Goal: Transaction & Acquisition: Purchase product/service

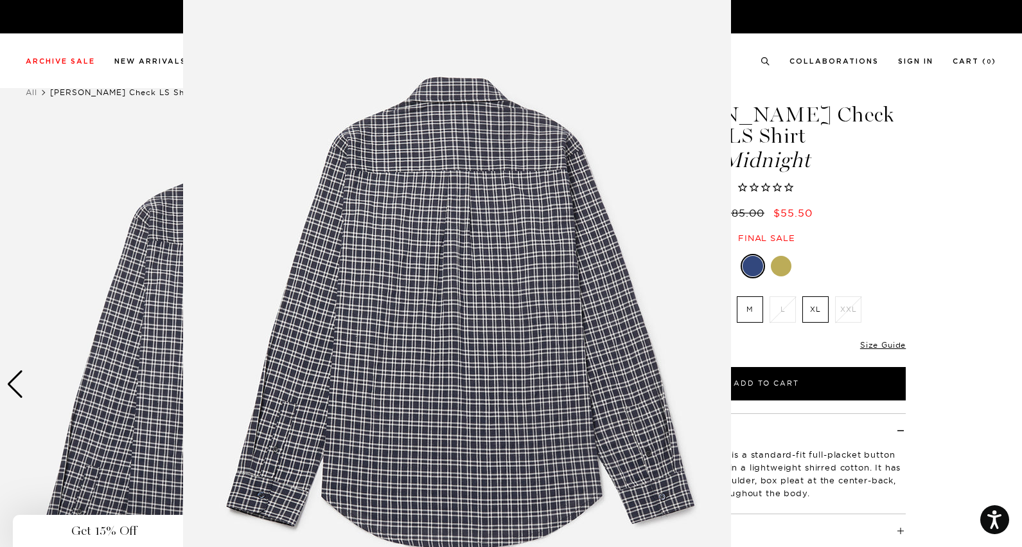
scroll to position [22, 0]
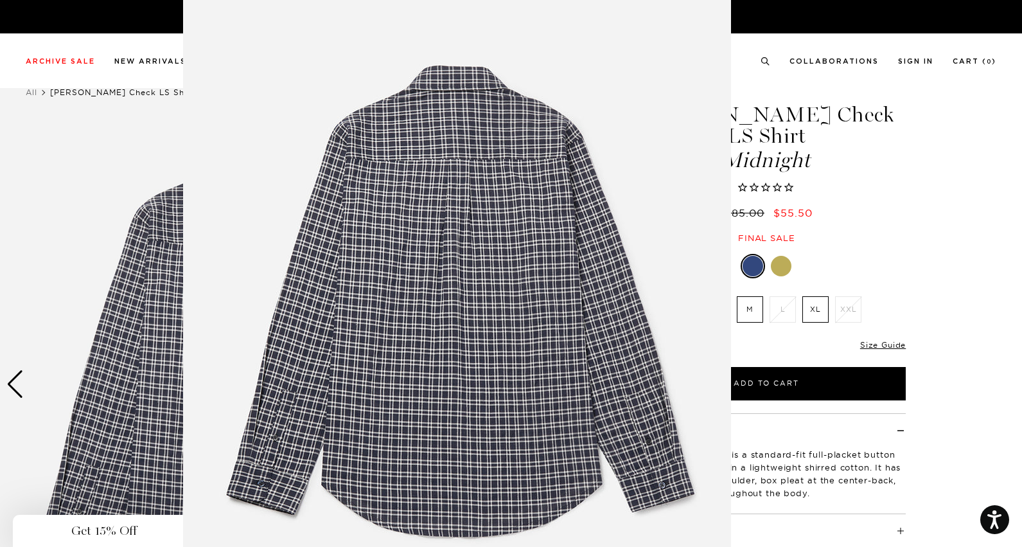
click at [886, 203] on figure at bounding box center [511, 273] width 1022 height 547
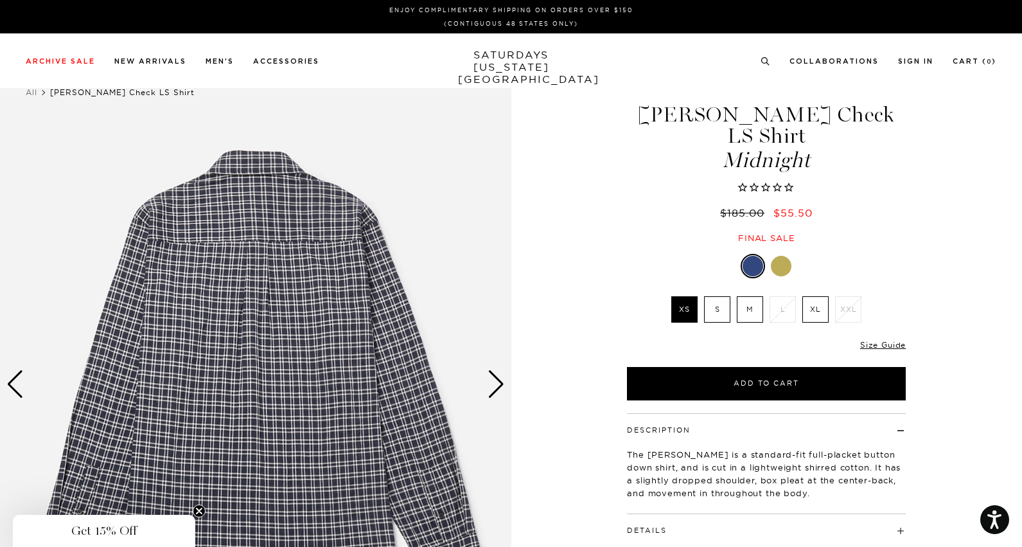
click at [775, 256] on div at bounding box center [781, 266] width 21 height 21
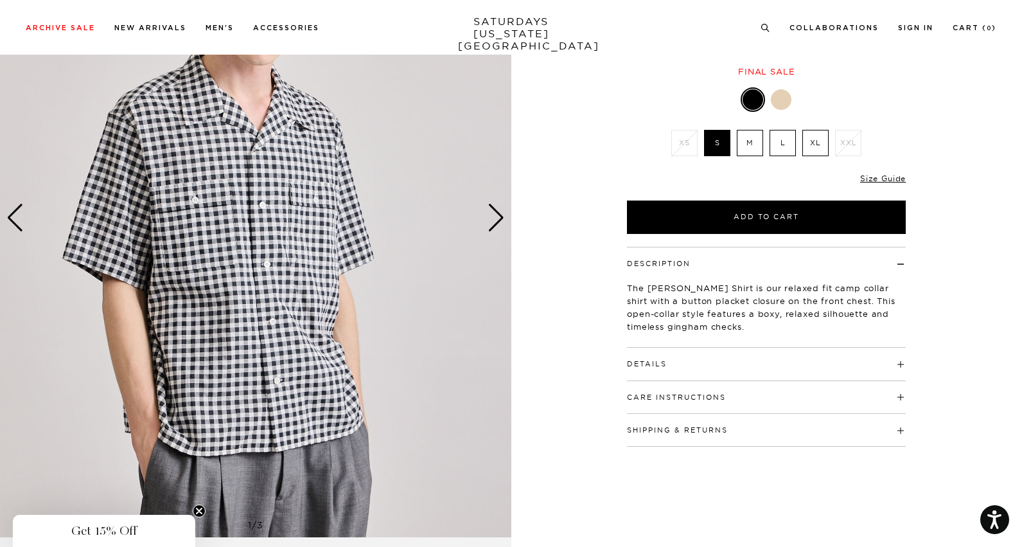
scroll to position [208, 0]
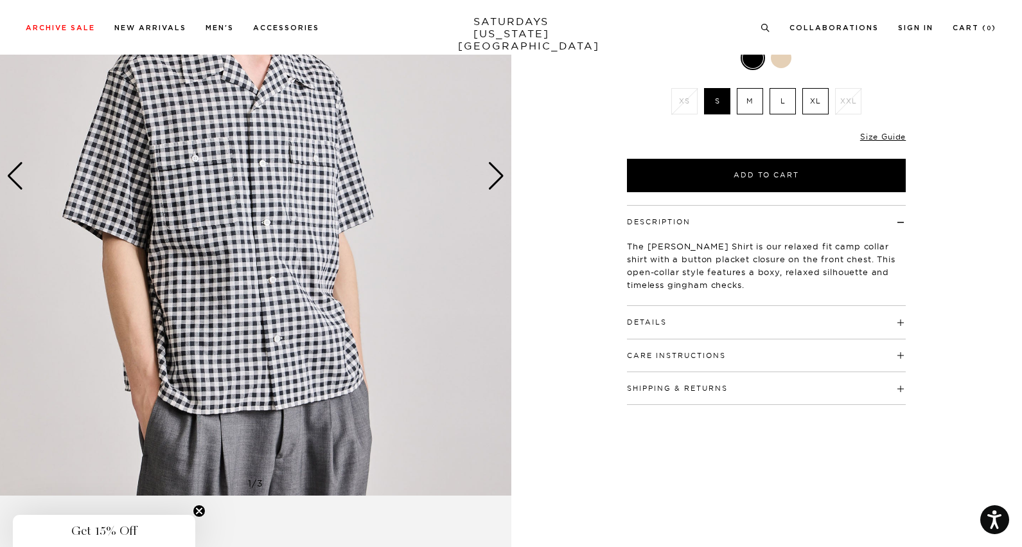
click at [714, 310] on h4 "Details" at bounding box center [766, 316] width 279 height 21
click at [497, 172] on div "Next slide" at bounding box center [496, 176] width 17 height 28
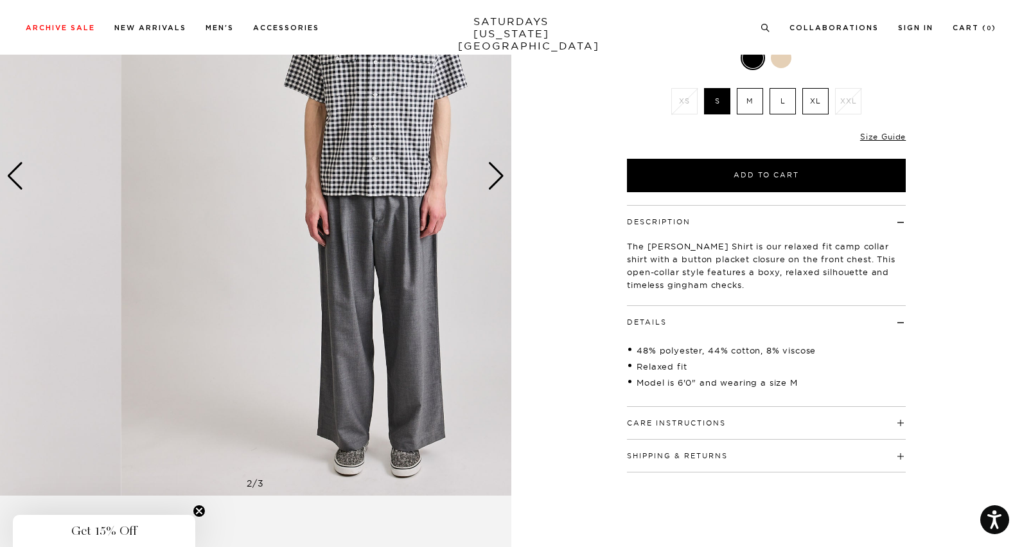
click at [619, 171] on div "2 / 3 1 / 2" at bounding box center [511, 496] width 1022 height 1278
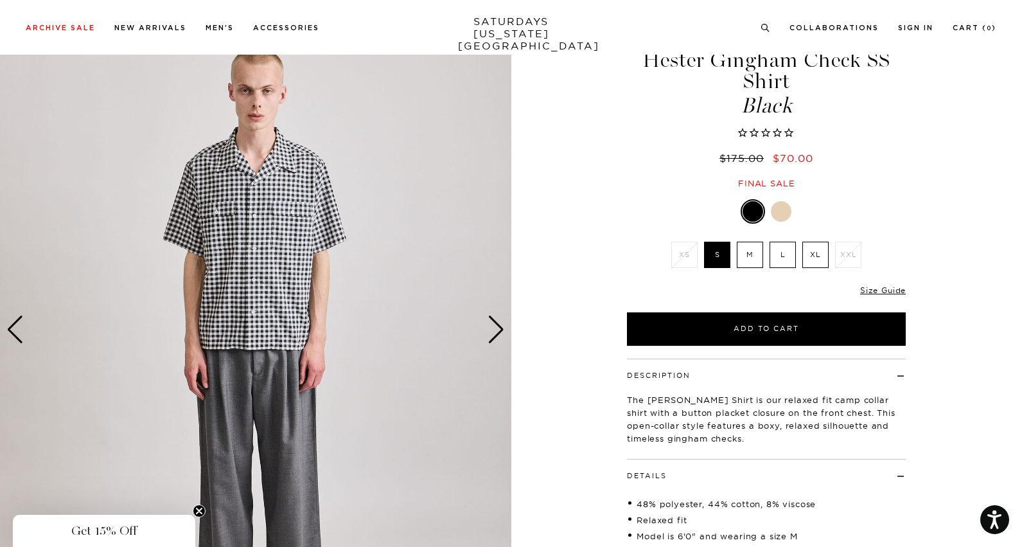
scroll to position [49, 0]
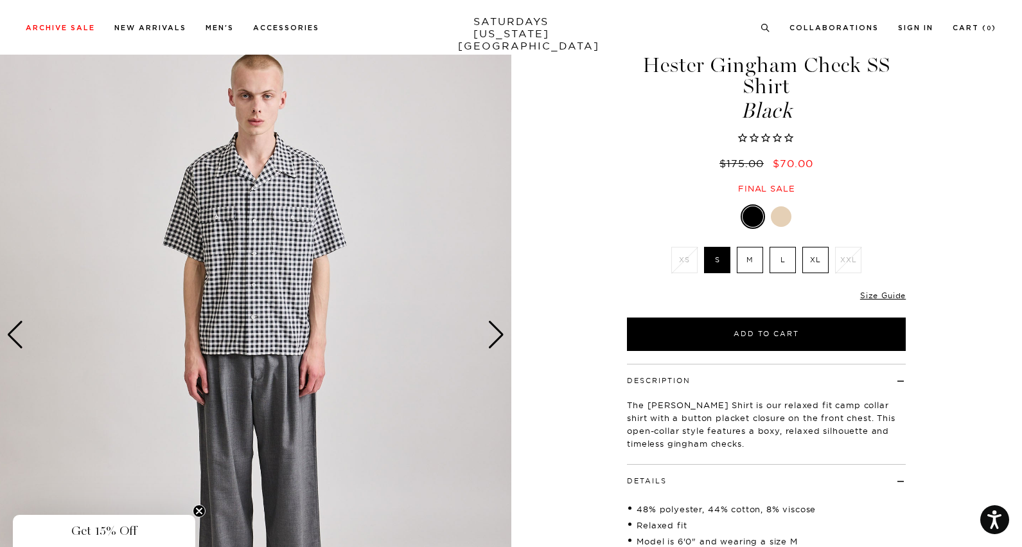
click at [491, 341] on div "Next slide" at bounding box center [496, 335] width 17 height 28
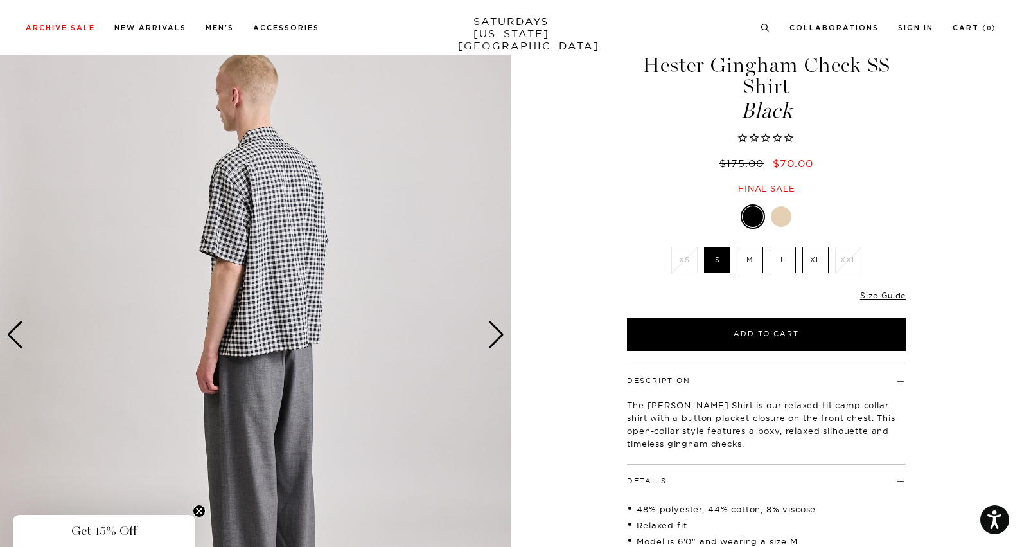
click at [491, 340] on div "Next slide" at bounding box center [496, 335] width 17 height 28
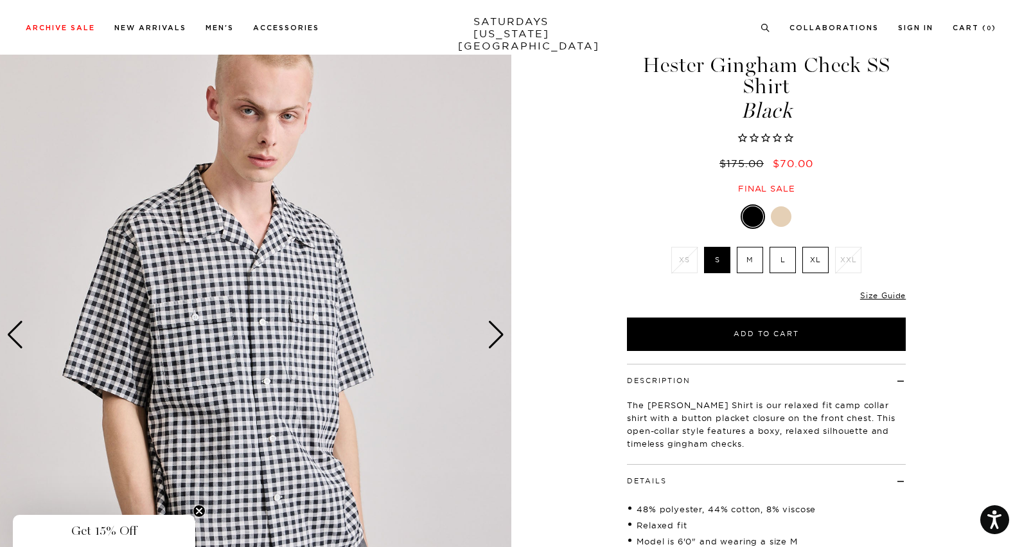
click at [493, 339] on div "Next slide" at bounding box center [496, 335] width 17 height 28
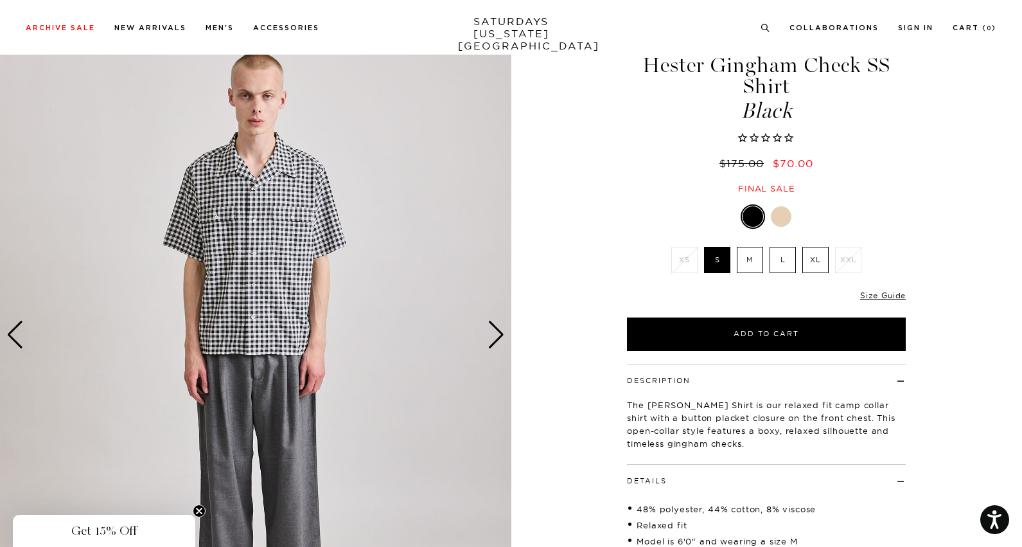
click at [493, 339] on div "Next slide" at bounding box center [496, 335] width 17 height 28
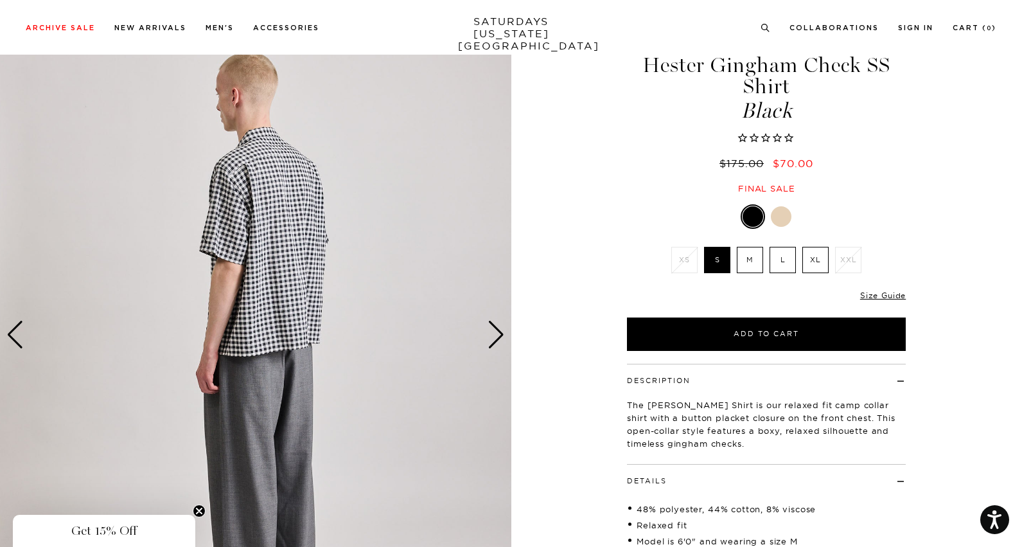
click at [772, 256] on label "L" at bounding box center [783, 260] width 26 height 26
click at [0, 0] on input "L" at bounding box center [0, 0] width 0 height 0
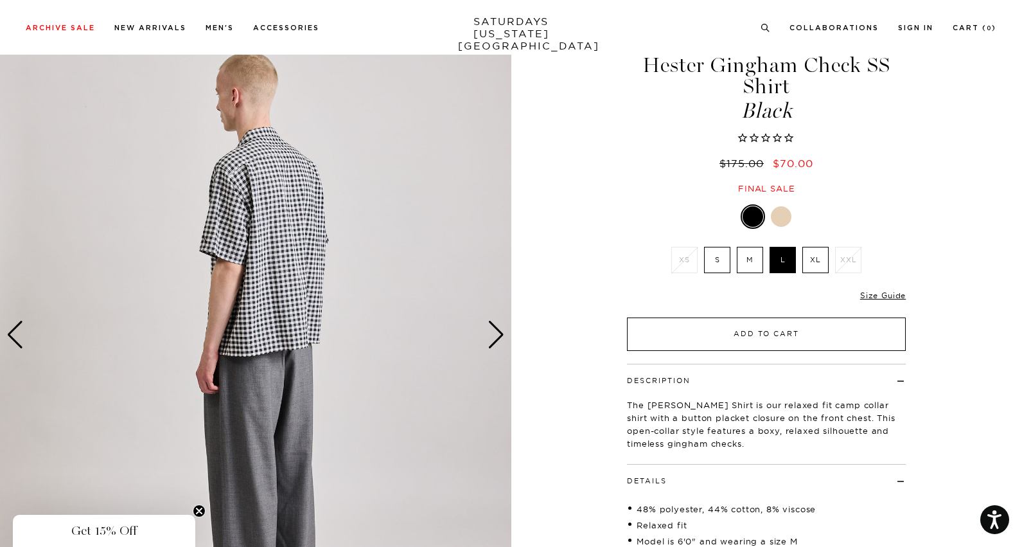
click at [758, 336] on button "Add to Cart" at bounding box center [766, 333] width 279 height 33
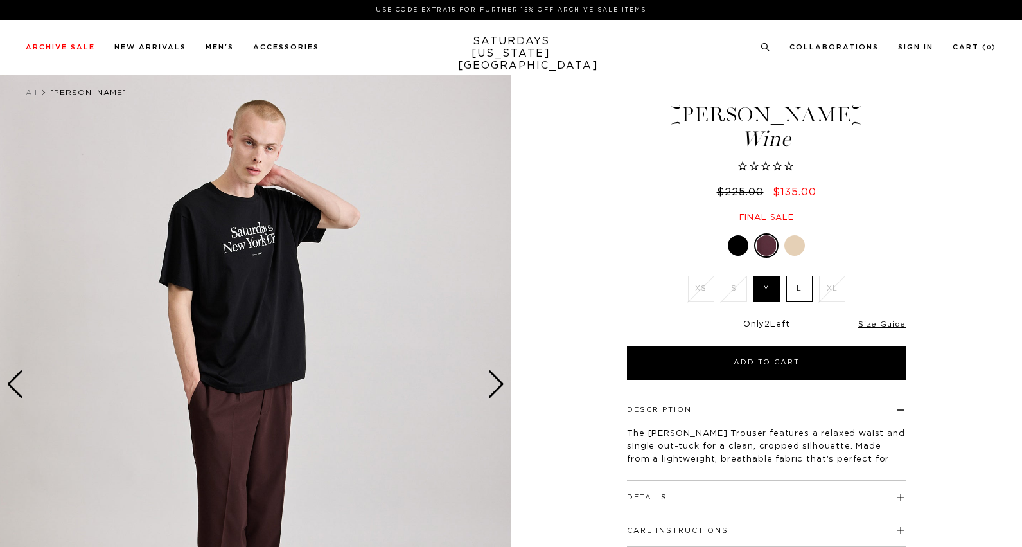
click at [883, 317] on div "Only 2 Left Size Guide" at bounding box center [766, 329] width 279 height 35
click at [747, 247] on div at bounding box center [738, 245] width 21 height 21
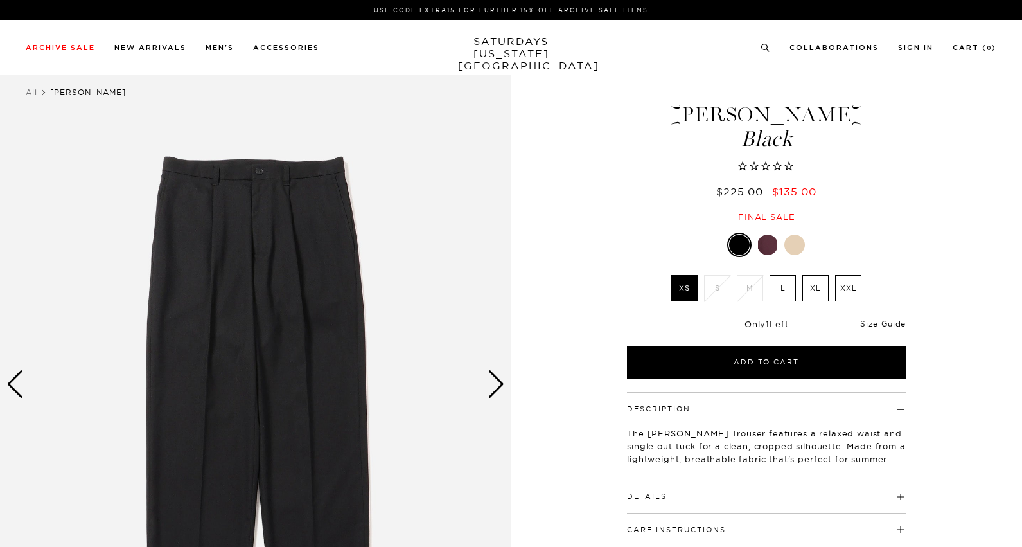
click at [882, 323] on link "Size Guide" at bounding box center [883, 324] width 46 height 10
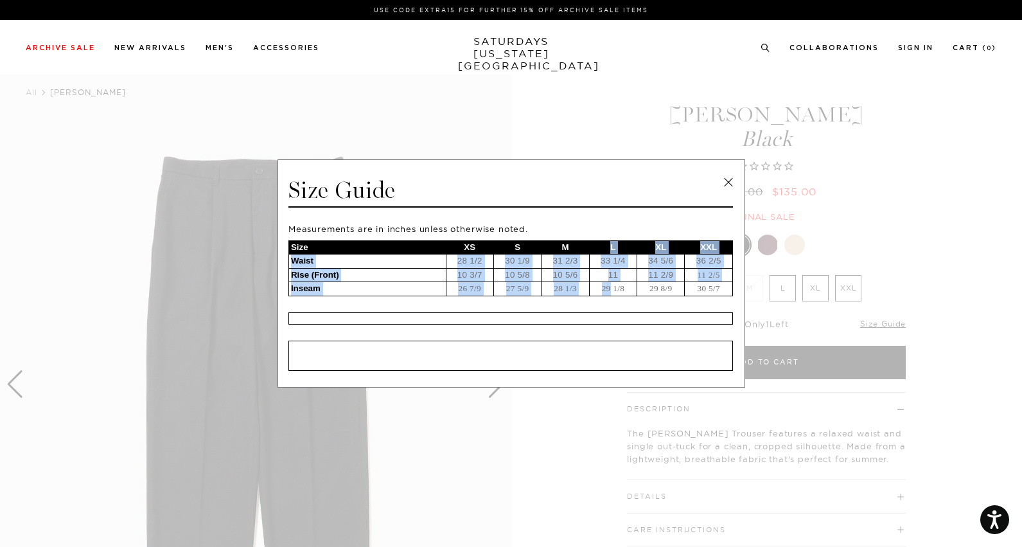
drag, startPoint x: 610, startPoint y: 250, endPoint x: 607, endPoint y: 287, distance: 37.5
click at [609, 287] on tbody "Size XS S M L XL XXL Waist 28 1/2 30 1/9 31 2/3 33 1/4 34 5/6 36 2/5 Rise (Fron…" at bounding box center [511, 267] width 444 height 55
click at [633, 291] on td "29 1/8" at bounding box center [613, 289] width 48 height 14
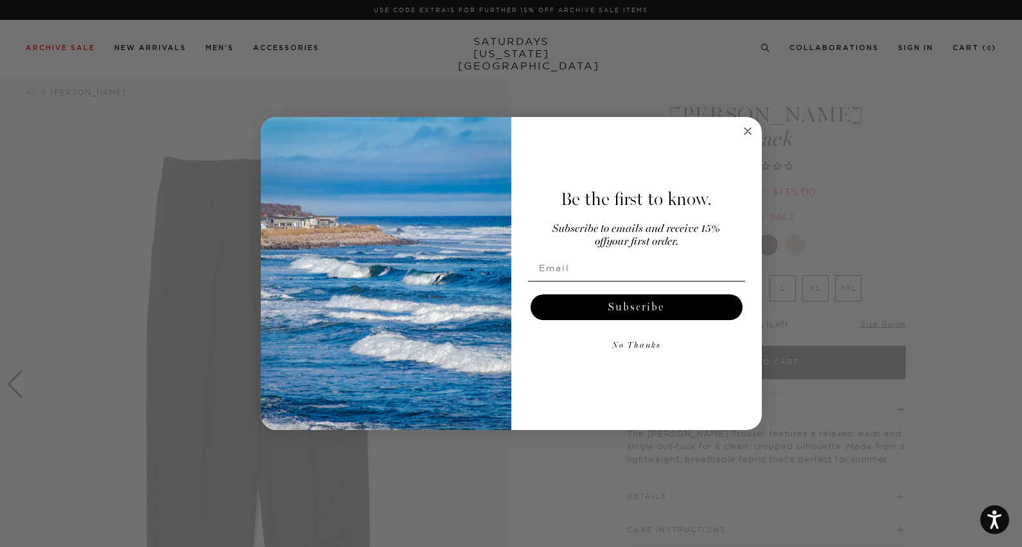
drag, startPoint x: 604, startPoint y: 263, endPoint x: 628, endPoint y: 262, distance: 24.4
click at [806, 157] on div "Close dialog Be the first to know. Subscribe to emails and receive 15% off your…" at bounding box center [511, 273] width 1022 height 547
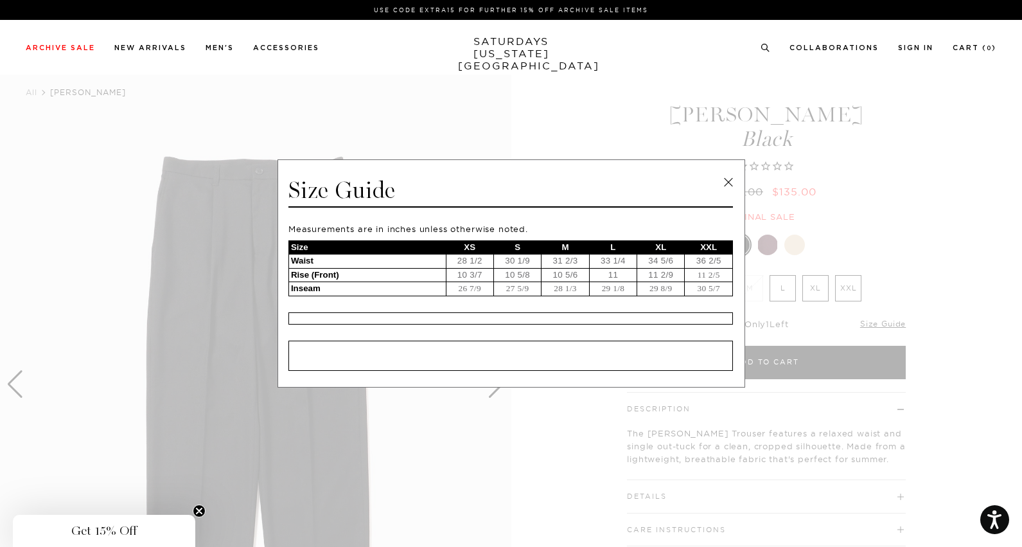
drag, startPoint x: 729, startPoint y: 186, endPoint x: 712, endPoint y: 187, distance: 16.7
click at [729, 186] on link at bounding box center [728, 182] width 19 height 19
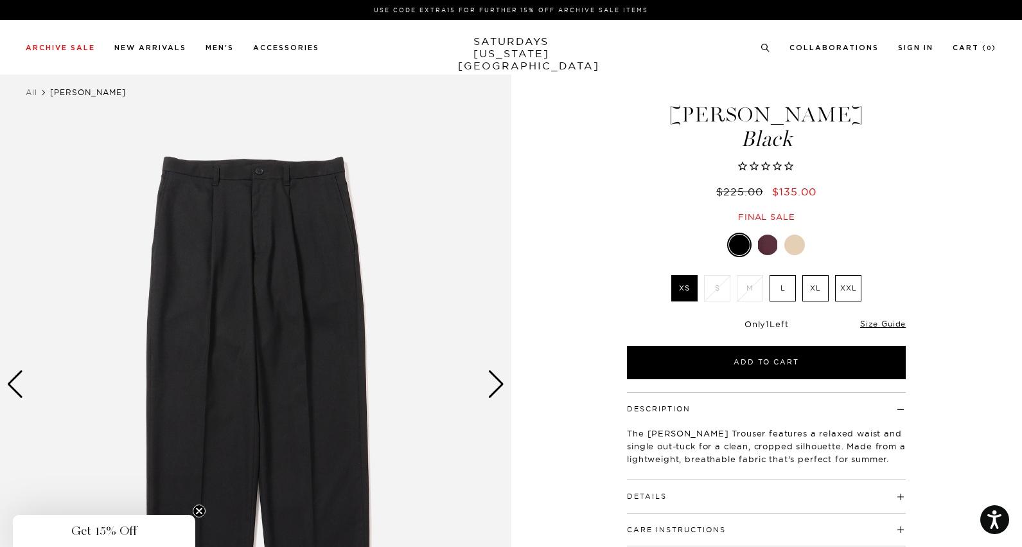
click at [788, 286] on label "L" at bounding box center [783, 288] width 26 height 26
click at [0, 0] on input "L" at bounding box center [0, 0] width 0 height 0
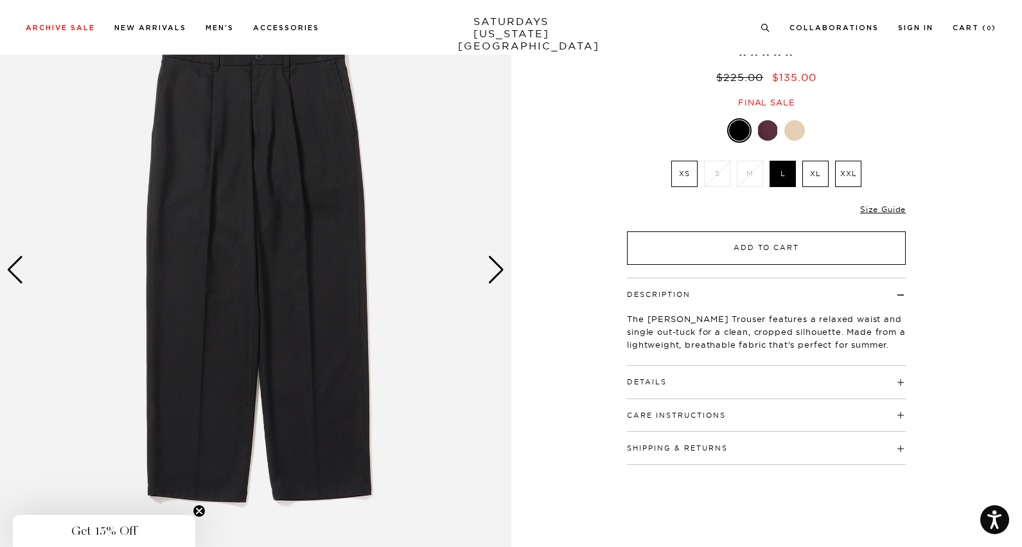
click at [748, 240] on button "Add to Cart" at bounding box center [766, 247] width 279 height 33
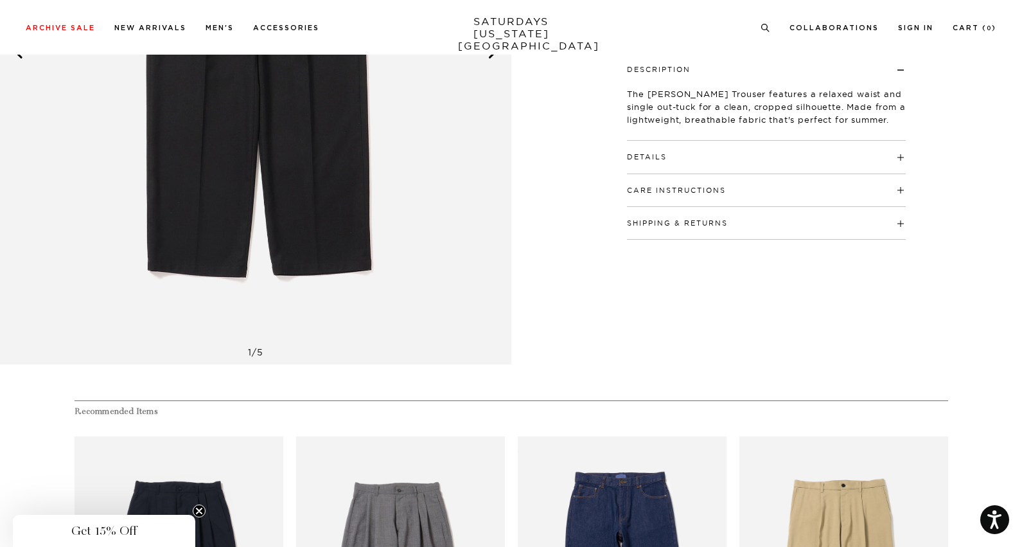
scroll to position [635, 0]
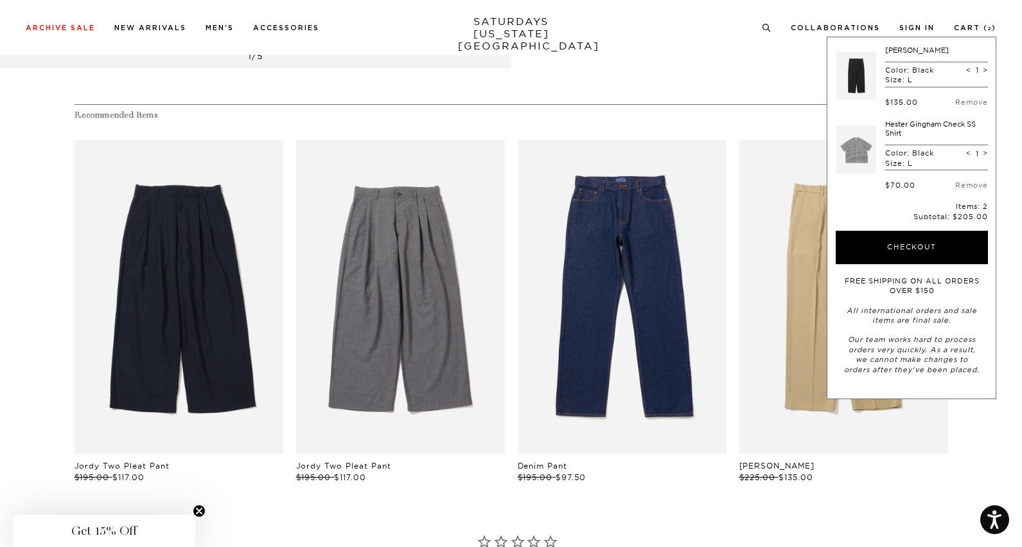
click at [589, 99] on div "1 / 5" at bounding box center [511, 36] width 1022 height 1343
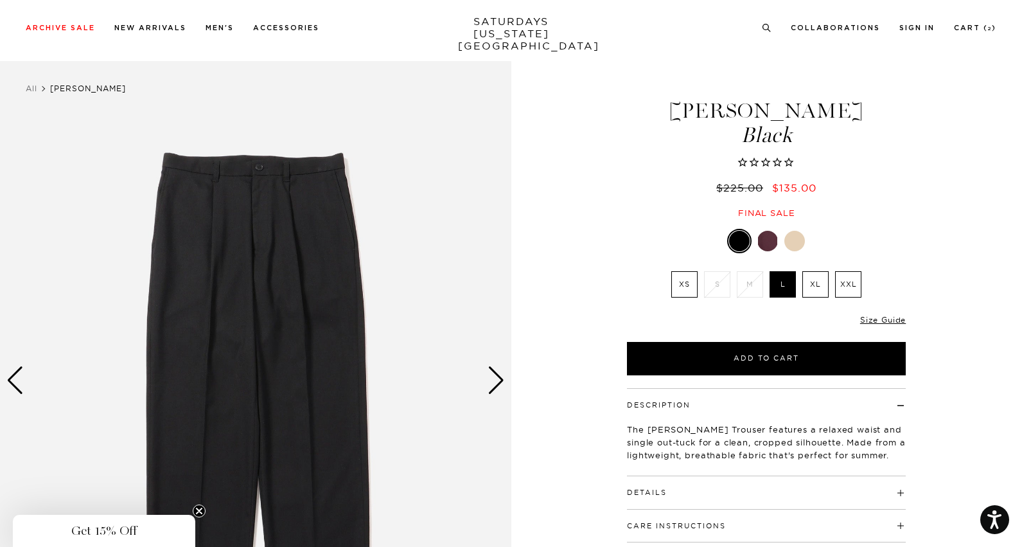
scroll to position [0, 0]
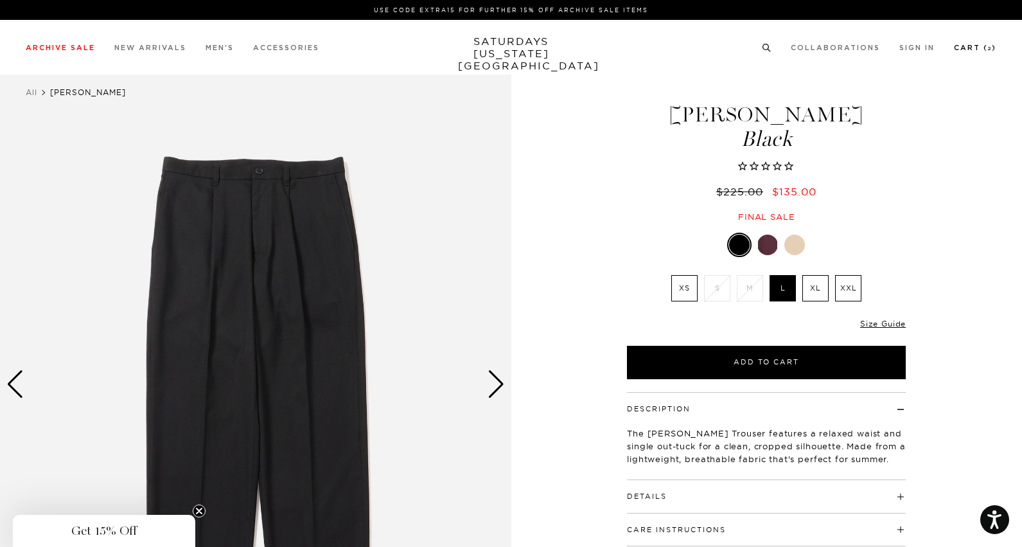
click at [986, 51] on link "Cart ( 2 )" at bounding box center [975, 47] width 42 height 7
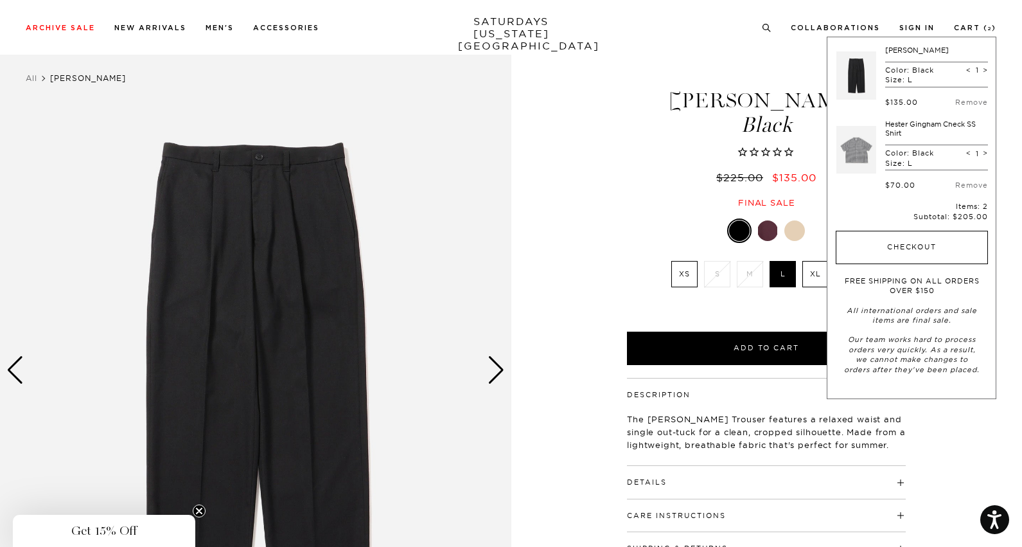
click at [945, 238] on button "Checkout" at bounding box center [912, 247] width 152 height 33
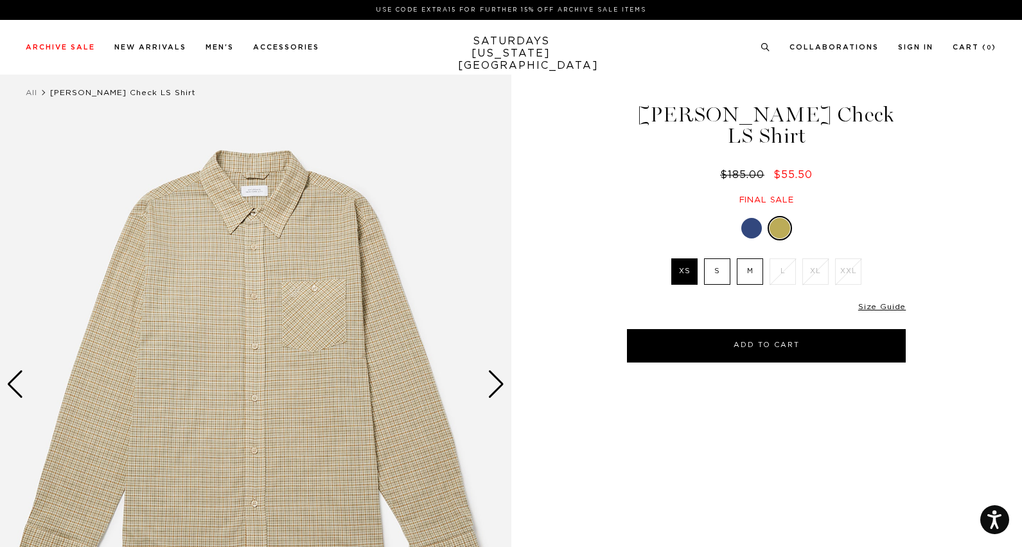
click at [752, 218] on div at bounding box center [752, 228] width 21 height 21
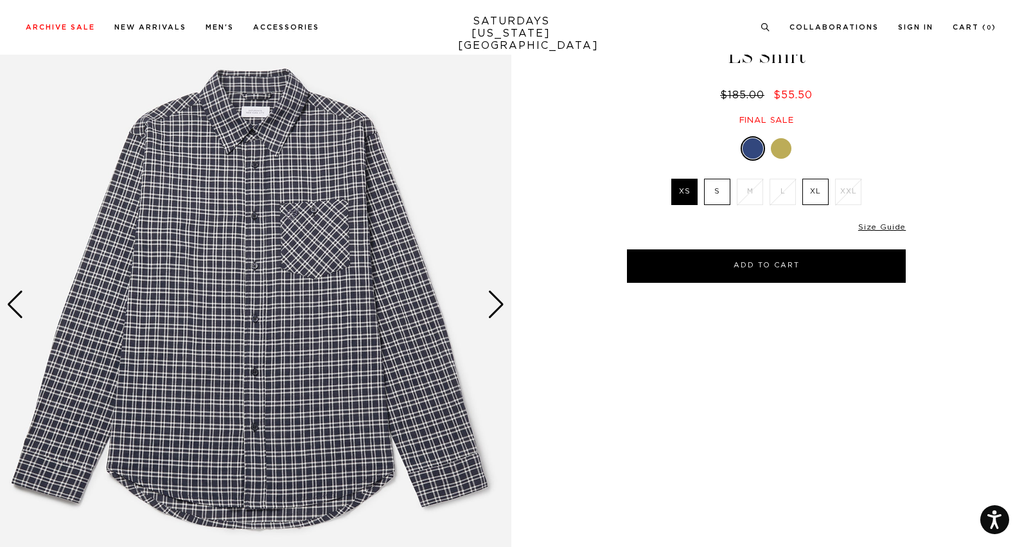
scroll to position [86, 0]
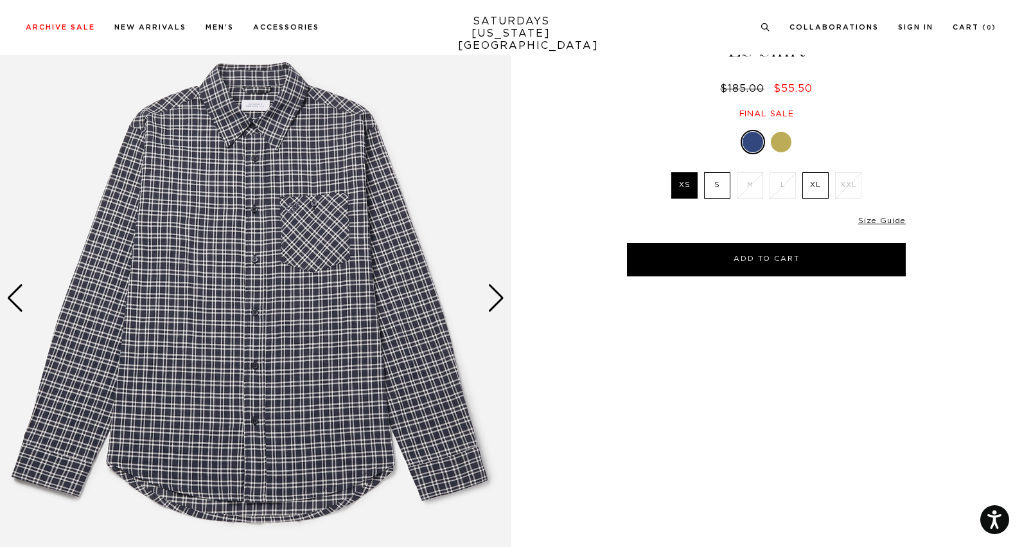
click at [772, 131] on link at bounding box center [781, 142] width 22 height 22
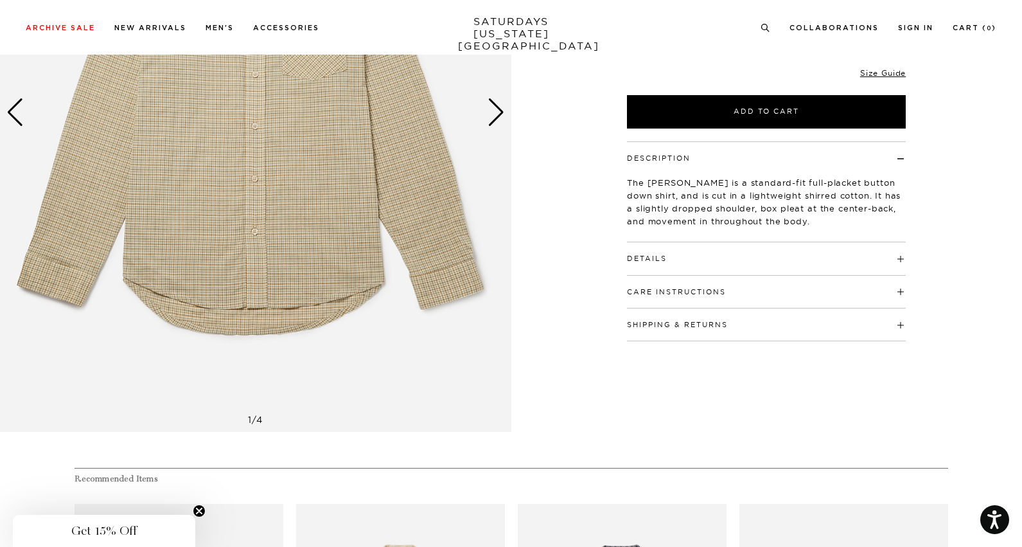
scroll to position [210, 0]
